Goal: Task Accomplishment & Management: Complete application form

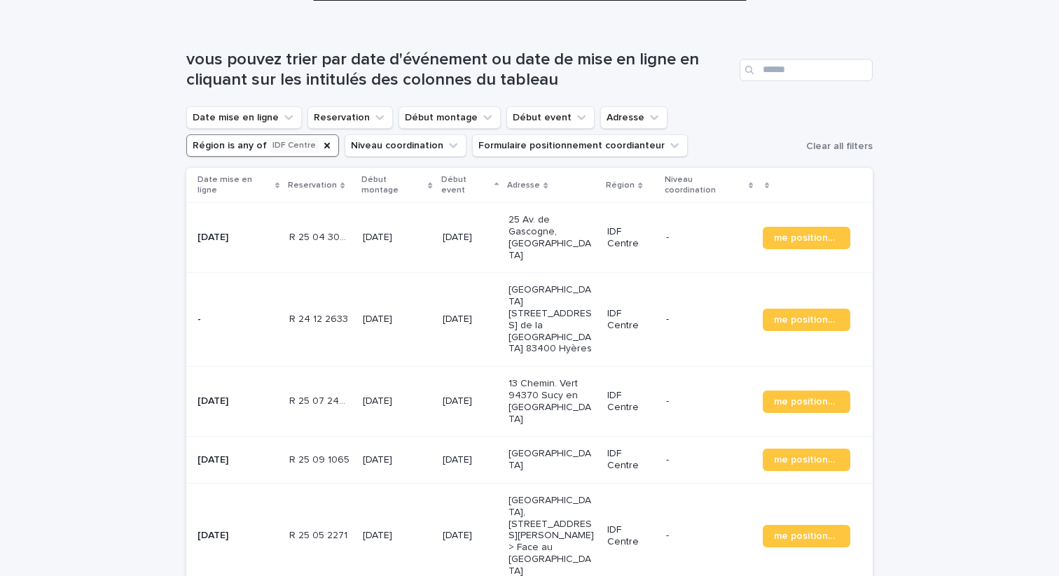
scroll to position [214, 0]
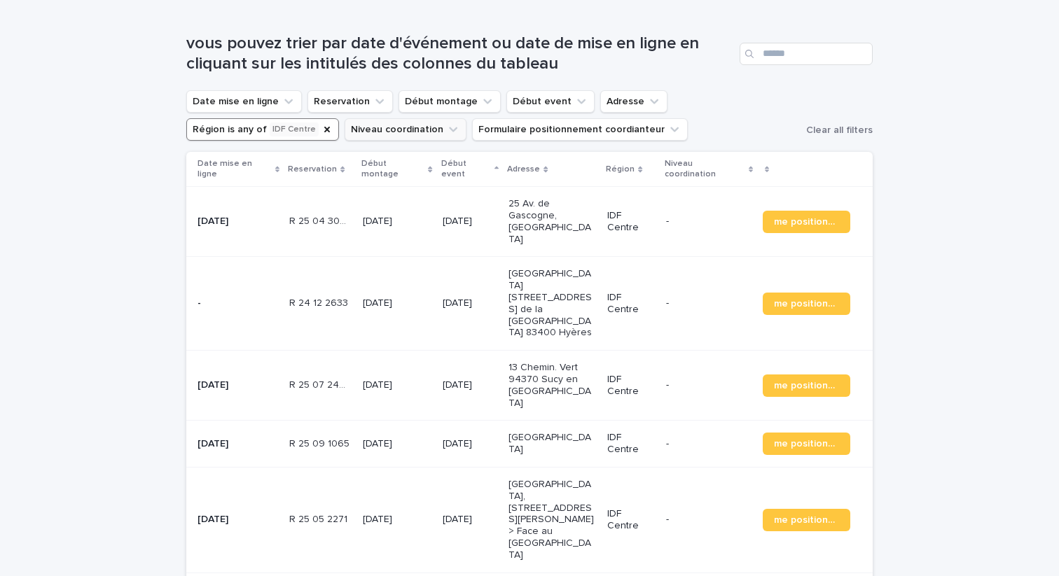
click at [344, 141] on button "Niveau coordination" at bounding box center [405, 129] width 122 height 22
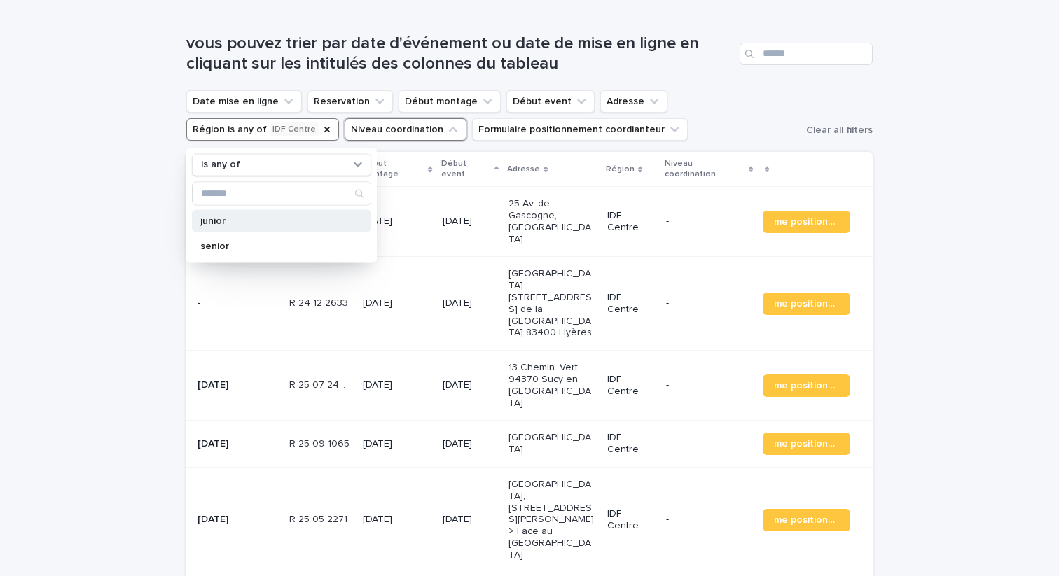
click at [246, 218] on p "junior" at bounding box center [274, 221] width 148 height 10
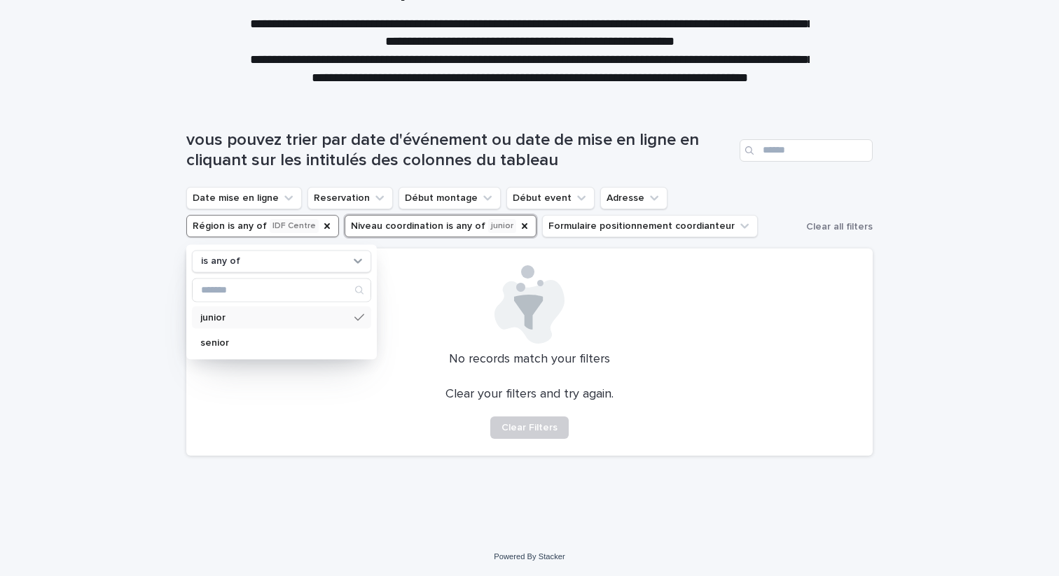
click at [230, 315] on p "junior" at bounding box center [274, 317] width 148 height 10
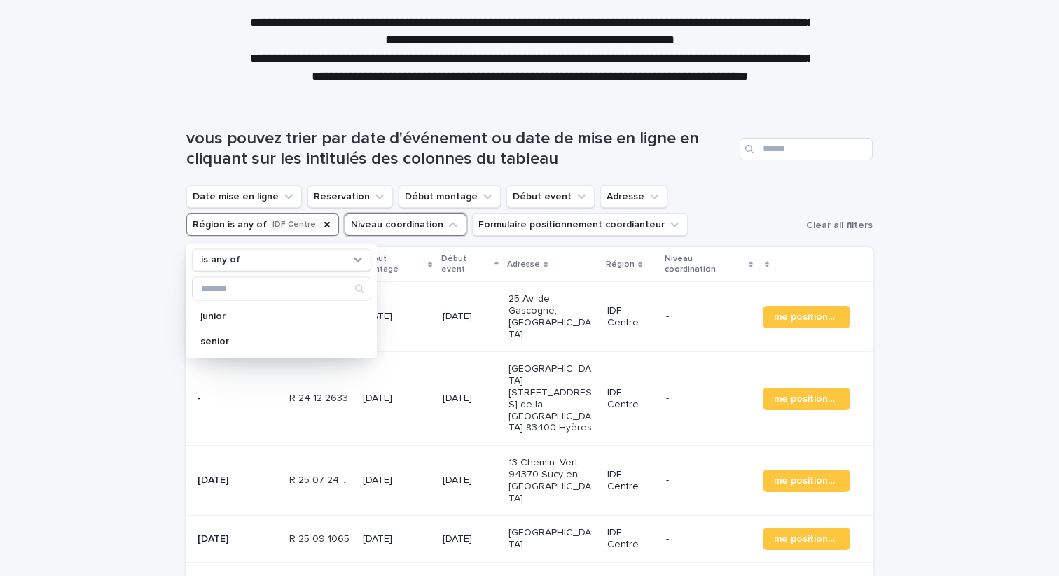
scroll to position [214, 0]
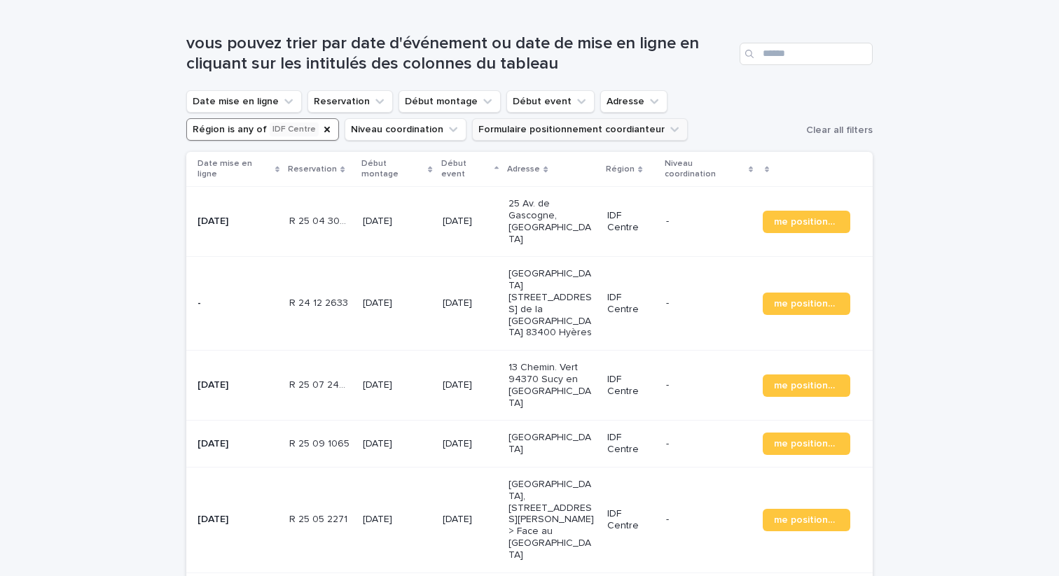
click at [472, 120] on button "Formulaire positionnement coordianteur" at bounding box center [580, 129] width 216 height 22
click at [356, 162] on p "contains" at bounding box center [344, 165] width 39 height 12
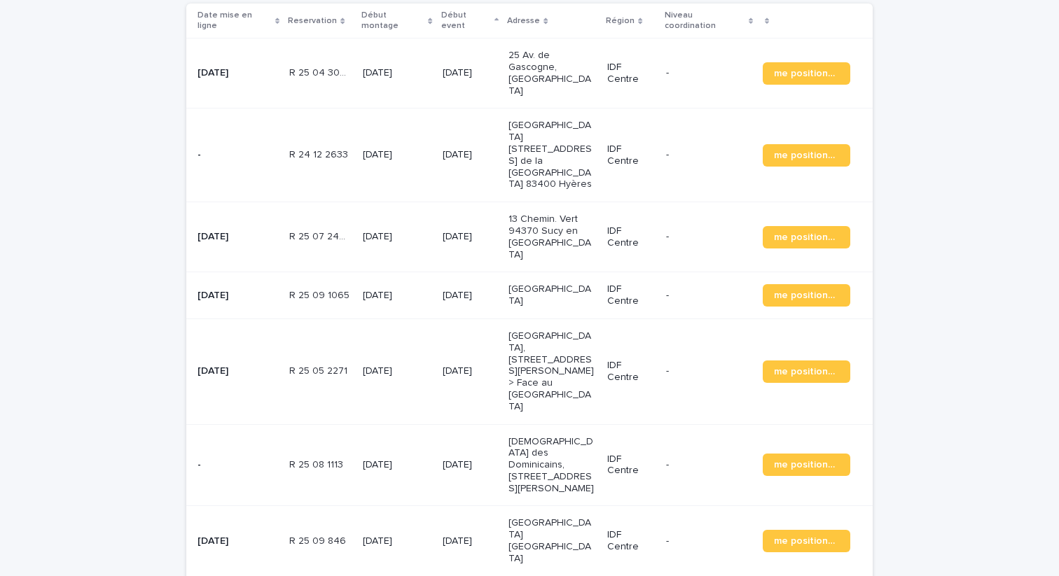
scroll to position [0, 0]
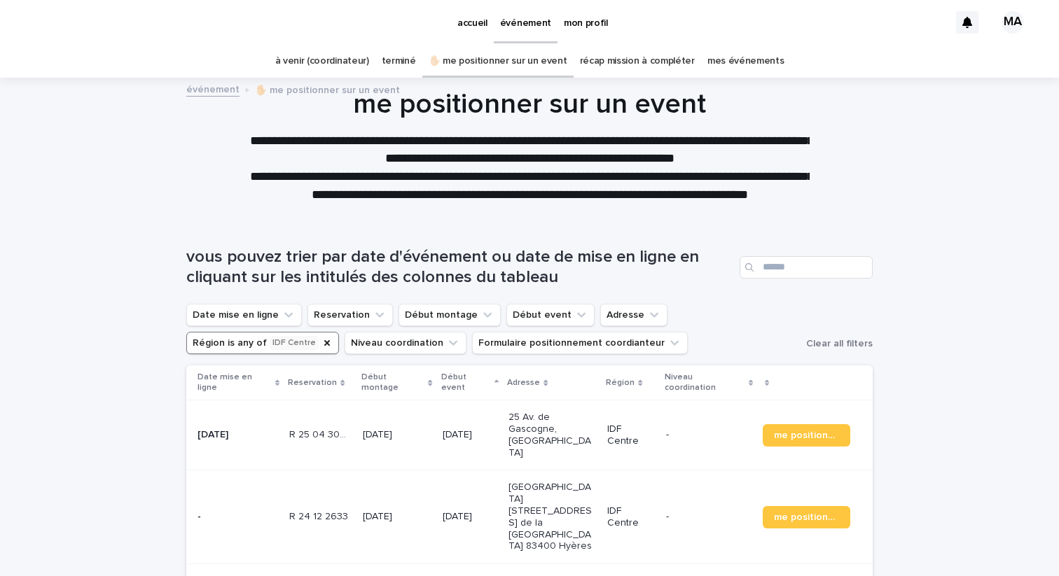
click at [388, 380] on p "Début montage" at bounding box center [392, 383] width 63 height 26
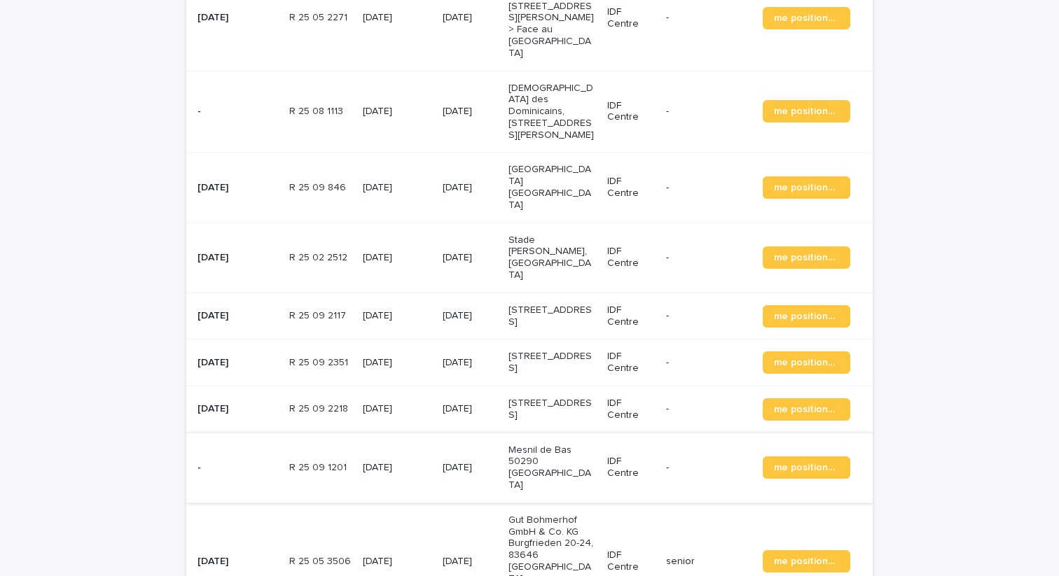
scroll to position [706, 0]
